Goal: Find specific page/section: Find specific page/section

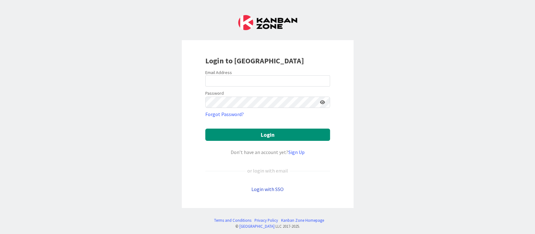
click at [267, 188] on link "Login with SSO" at bounding box center [267, 189] width 32 height 6
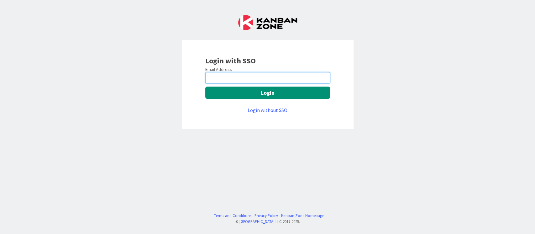
drag, startPoint x: 245, startPoint y: 75, endPoint x: 246, endPoint y: 81, distance: 6.4
click at [245, 75] on input "email" at bounding box center [267, 77] width 125 height 11
type input "[PERSON_NAME][EMAIL_ADDRESS][DOMAIN_NAME]"
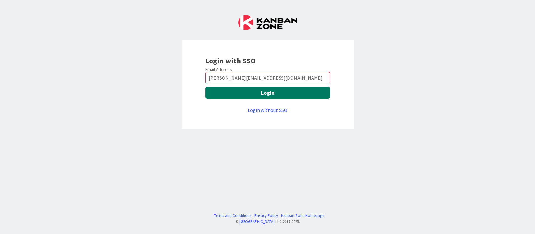
click at [259, 96] on button "Login" at bounding box center [267, 92] width 125 height 12
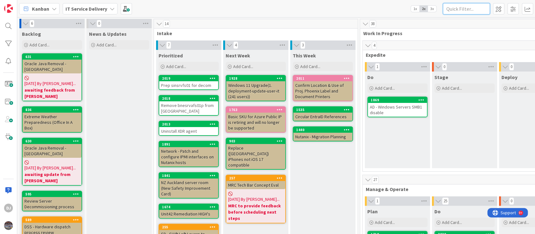
click at [455, 7] on input "text" at bounding box center [466, 8] width 47 height 11
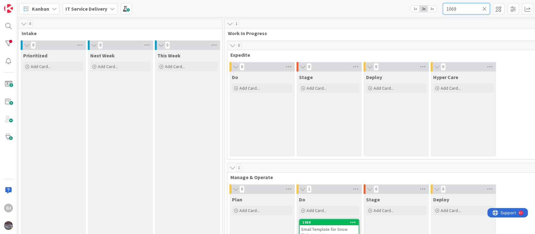
scroll to position [42, 135]
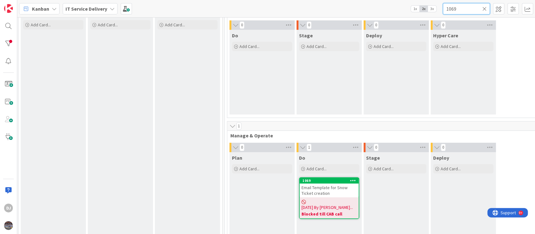
type input "1069"
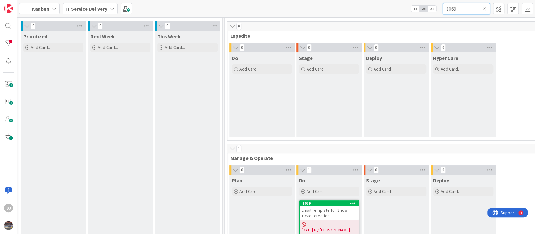
scroll to position [0, 135]
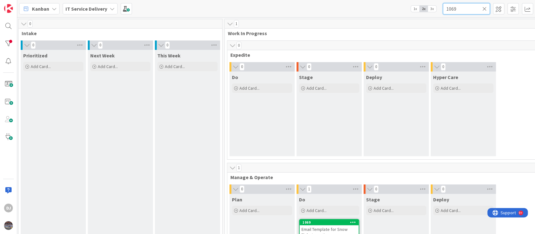
drag, startPoint x: 460, startPoint y: 12, endPoint x: 384, endPoint y: 13, distance: 75.8
click at [384, 13] on div "Kanban IT Service Delivery 1x 2x 3x 1069" at bounding box center [275, 8] width 517 height 17
